Goal: Task Accomplishment & Management: Use online tool/utility

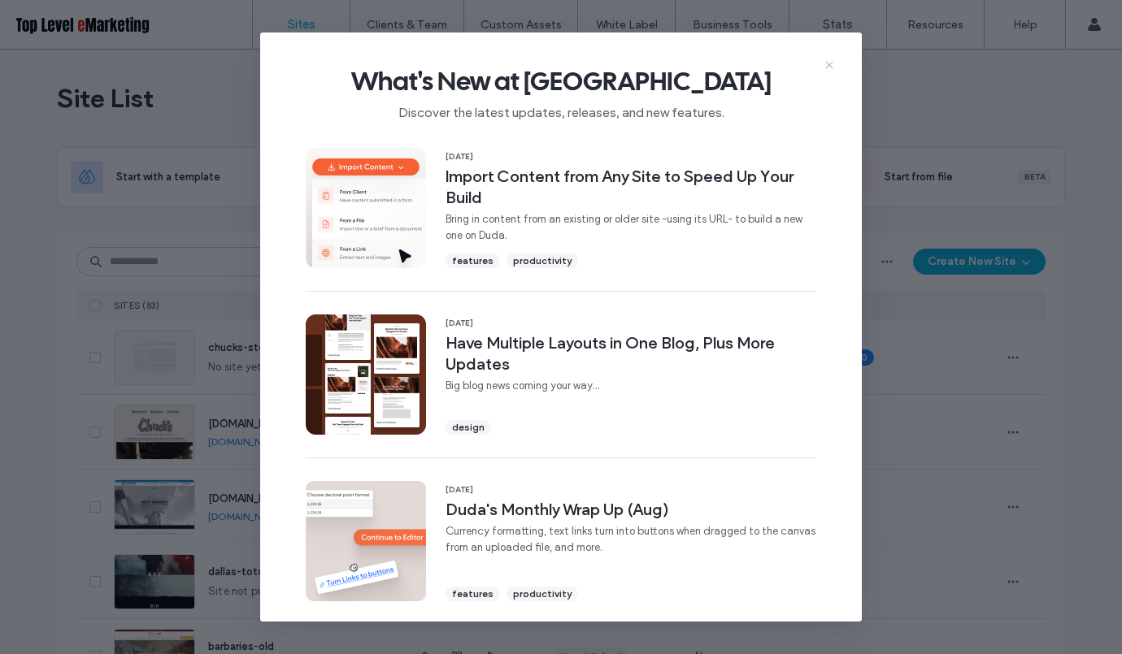
click at [831, 66] on icon at bounding box center [829, 65] width 13 height 13
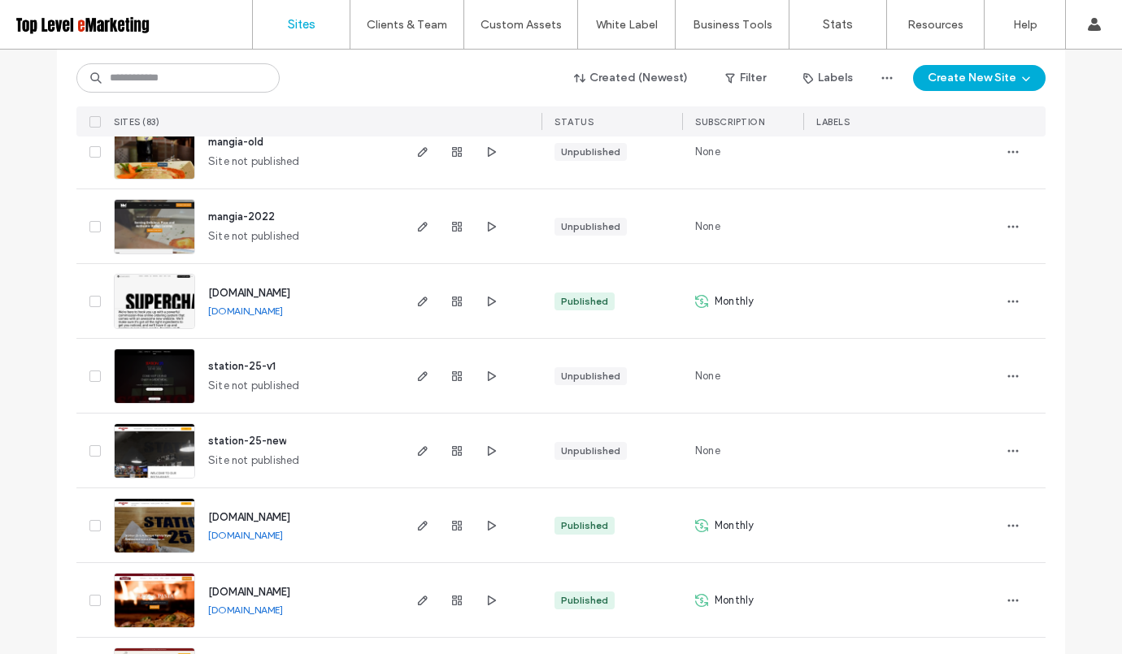
scroll to position [887, 0]
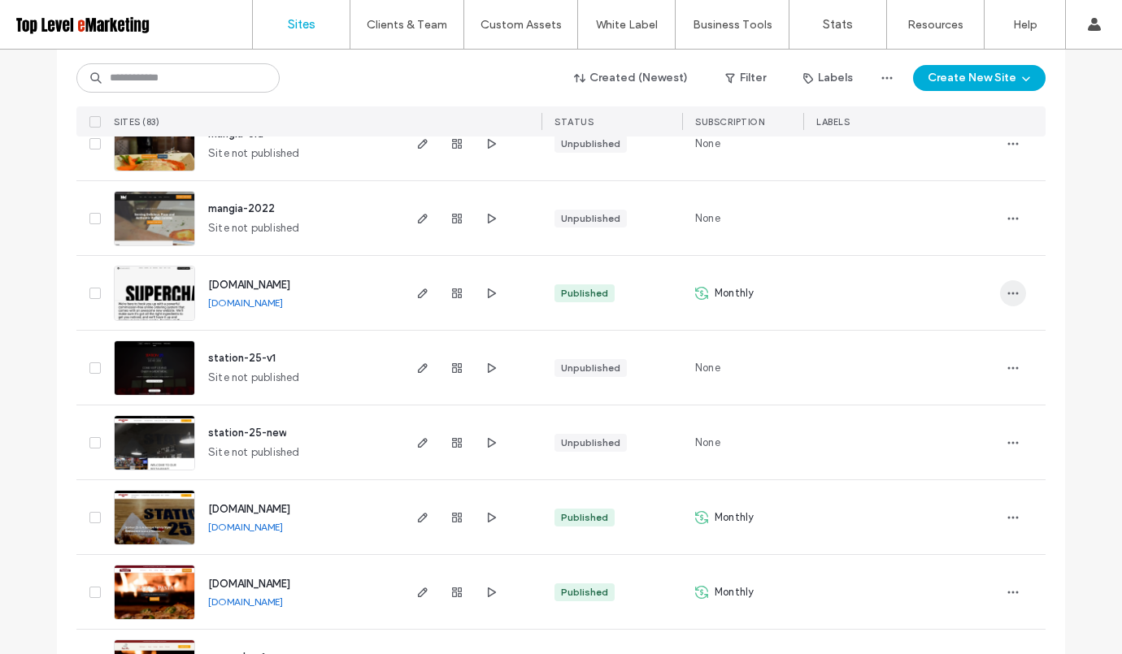
click at [1007, 296] on icon "button" at bounding box center [1013, 293] width 13 height 13
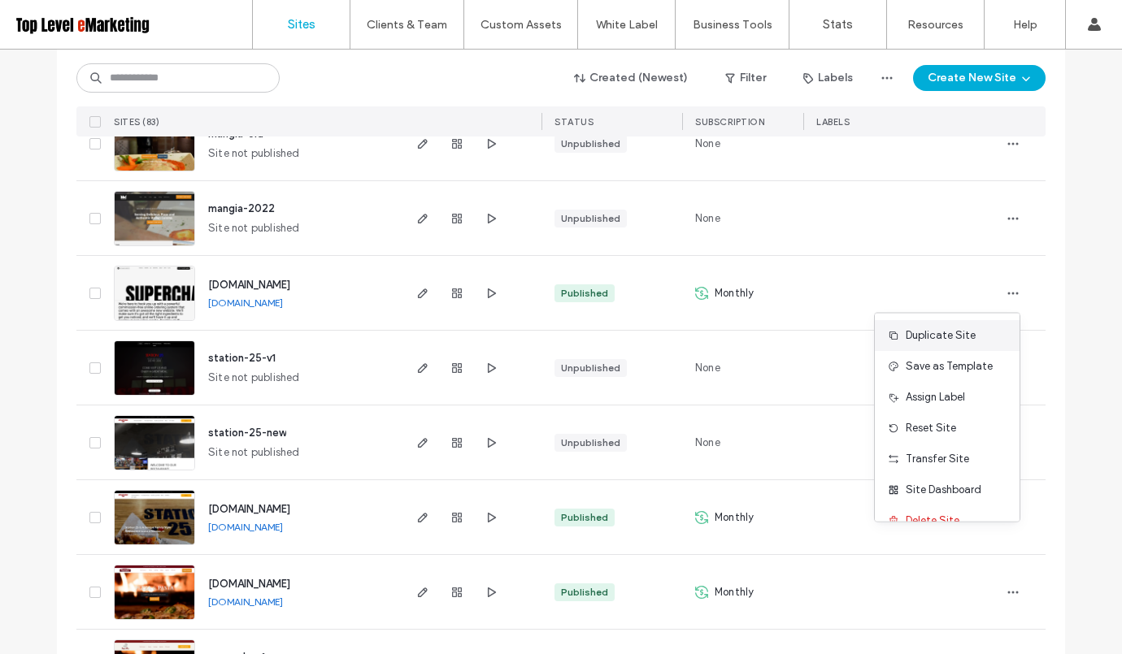
click at [960, 333] on span "Duplicate Site" at bounding box center [941, 336] width 70 height 16
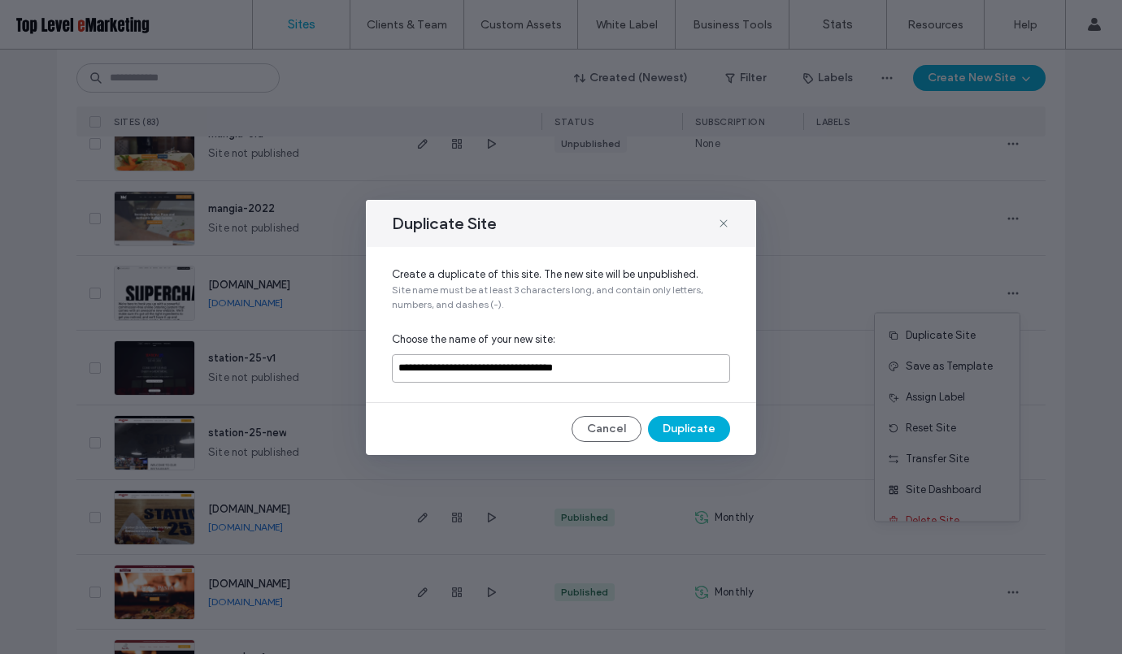
click at [541, 375] on input "**********" at bounding box center [561, 368] width 338 height 28
type input "*******"
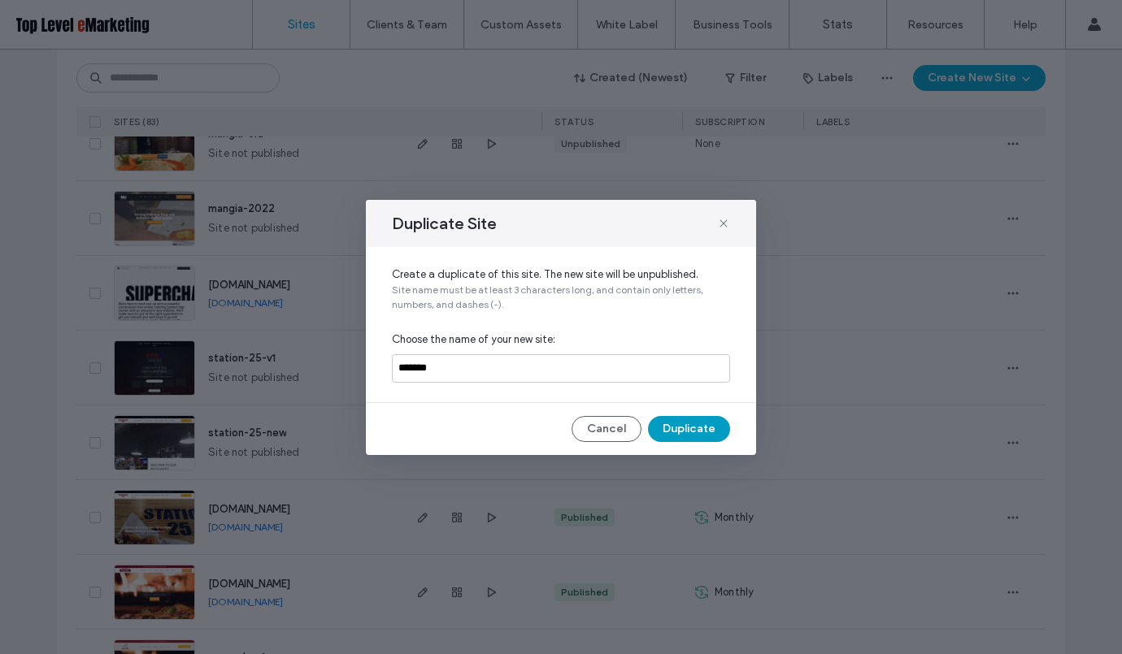
click at [684, 428] on button "Duplicate" at bounding box center [689, 429] width 82 height 26
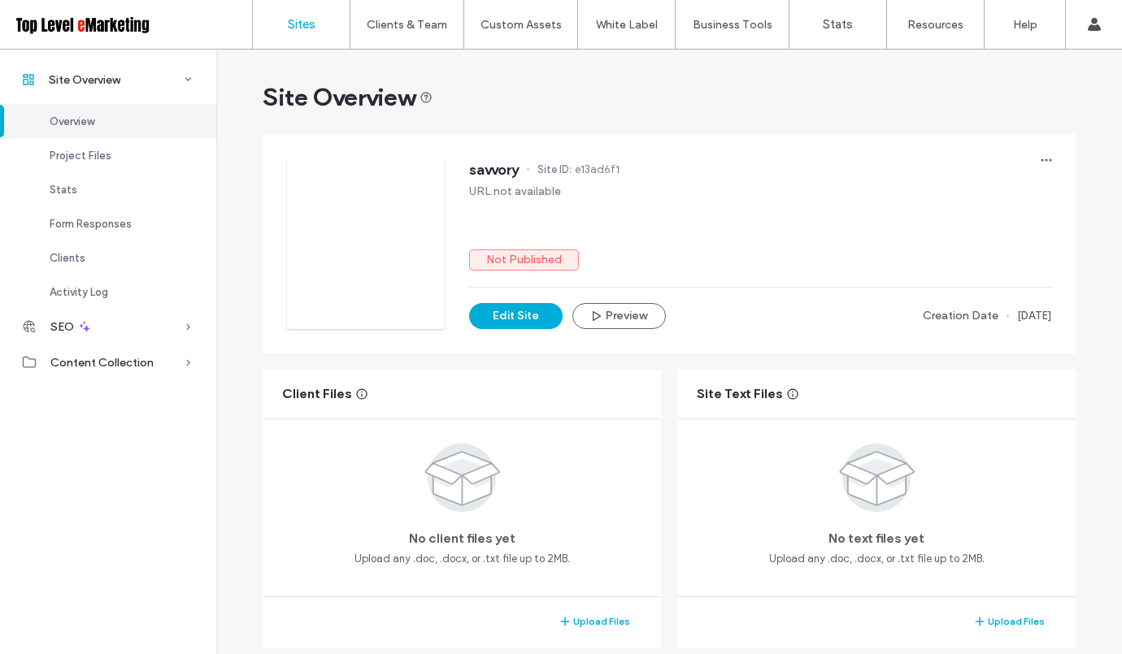
click at [307, 32] on link "Sites" at bounding box center [301, 24] width 97 height 49
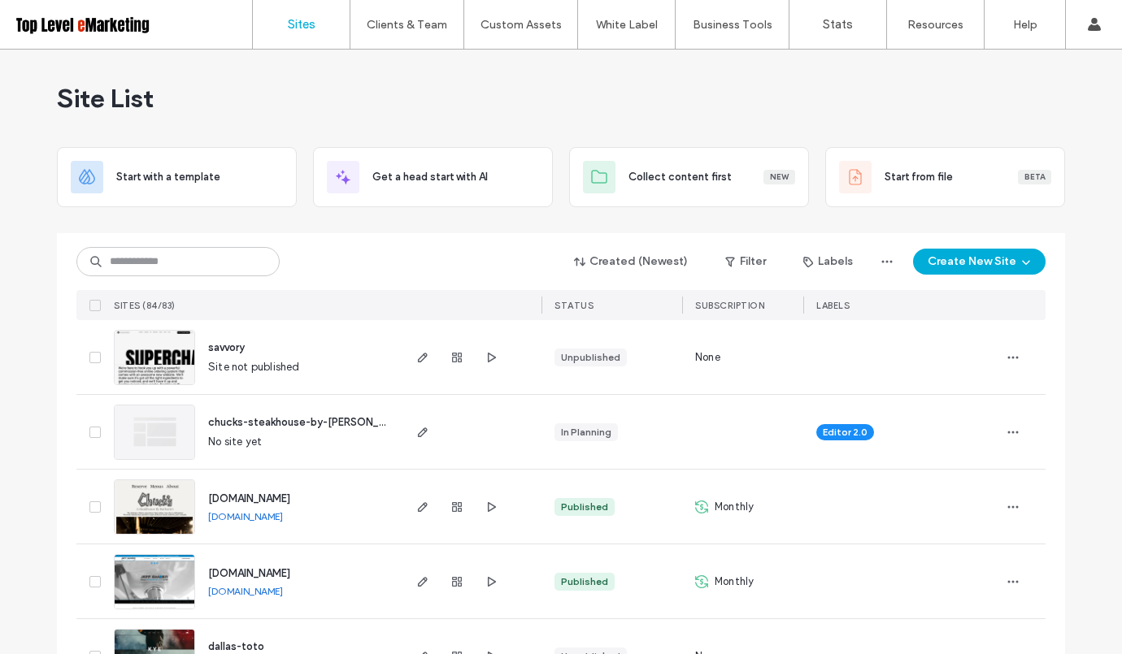
click at [214, 350] on span "savvory" at bounding box center [226, 347] width 37 height 12
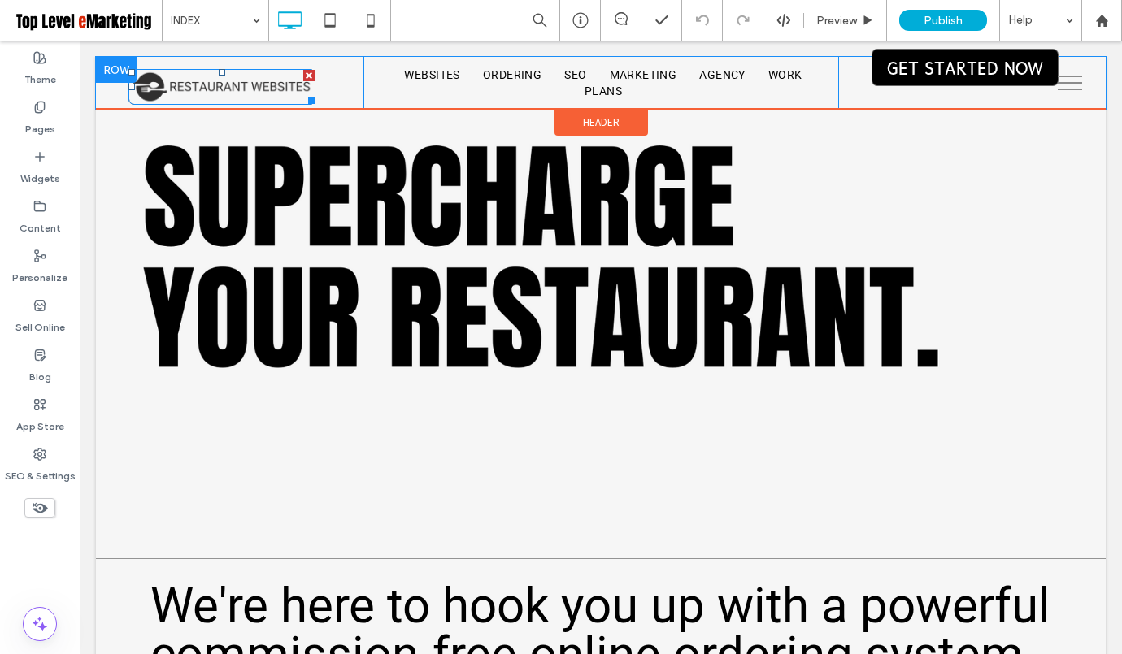
click at [236, 91] on link at bounding box center [221, 87] width 187 height 36
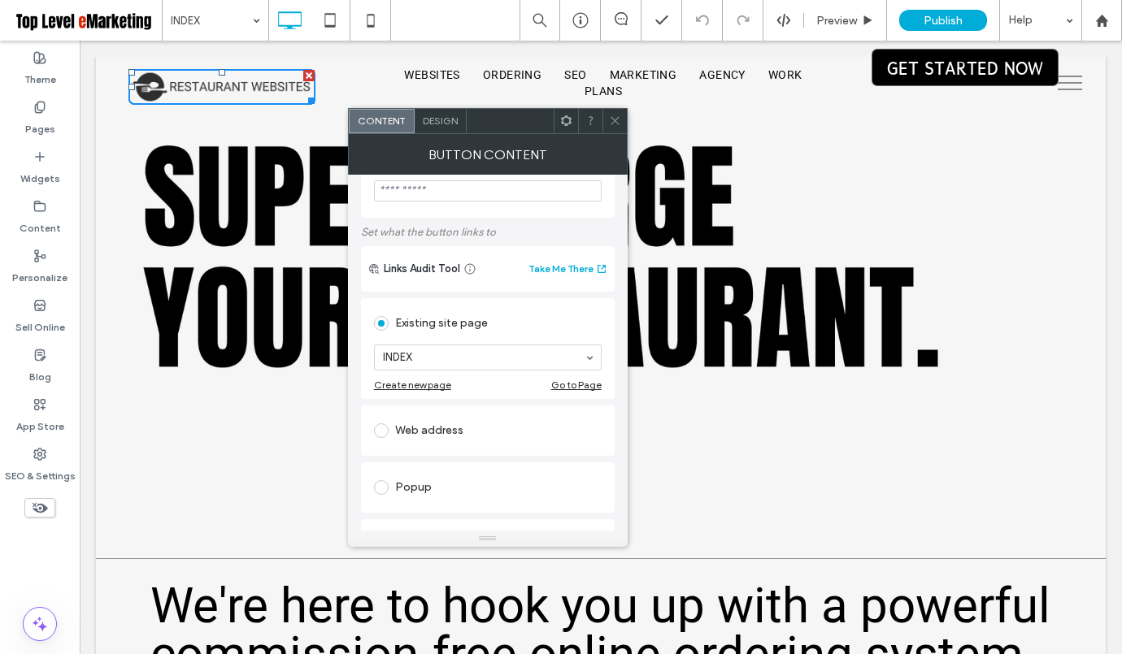
scroll to position [19, 0]
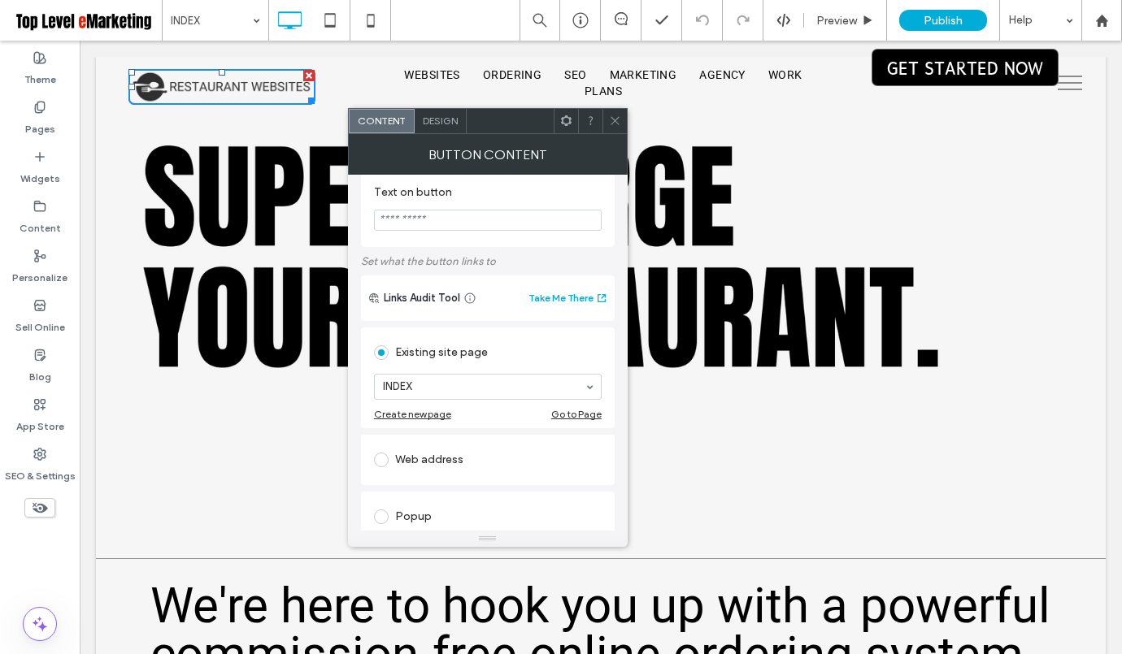
click at [443, 124] on span "Design" at bounding box center [440, 121] width 35 height 12
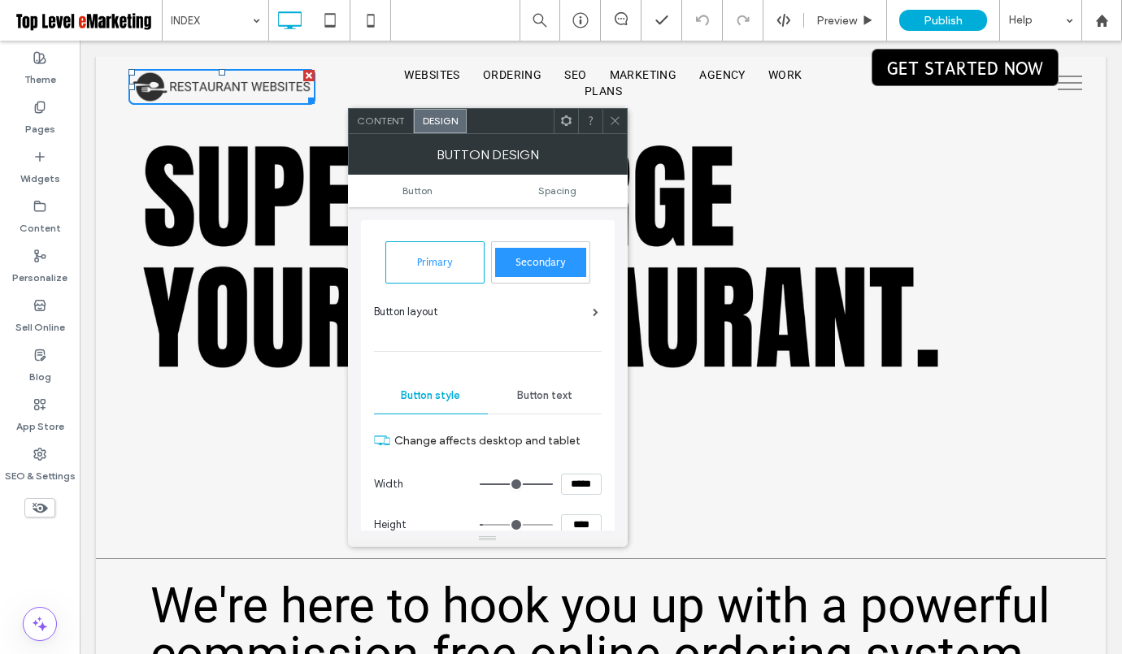
scroll to position [0, 0]
click at [289, 134] on div "Click To Paste Row + Add Section" at bounding box center [601, 308] width 1010 height 502
